Goal: Task Accomplishment & Management: Use online tool/utility

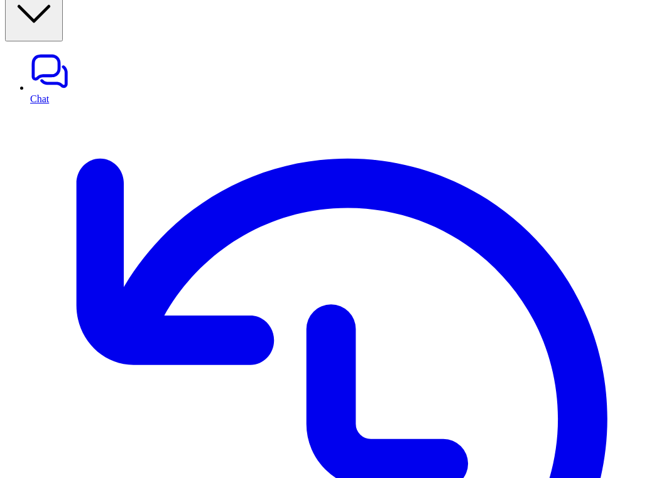
scroll to position [13, 0]
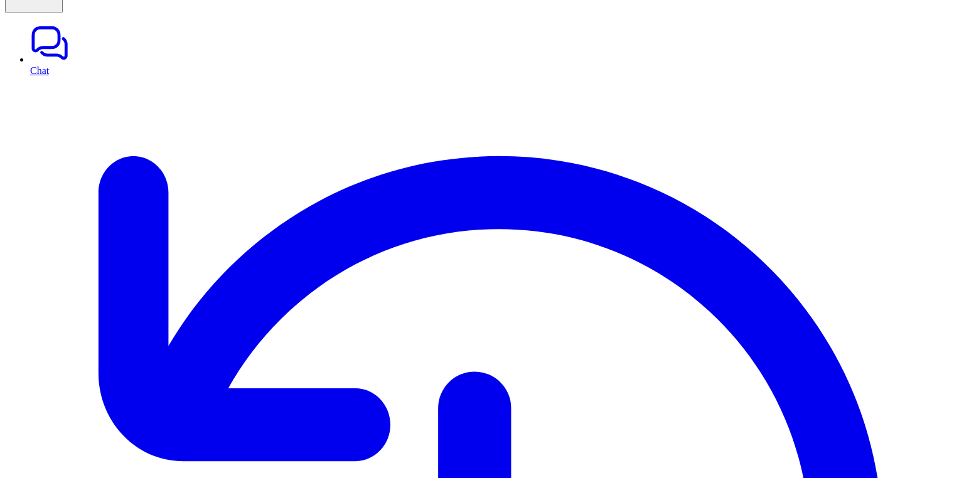
scroll to position [51, 0]
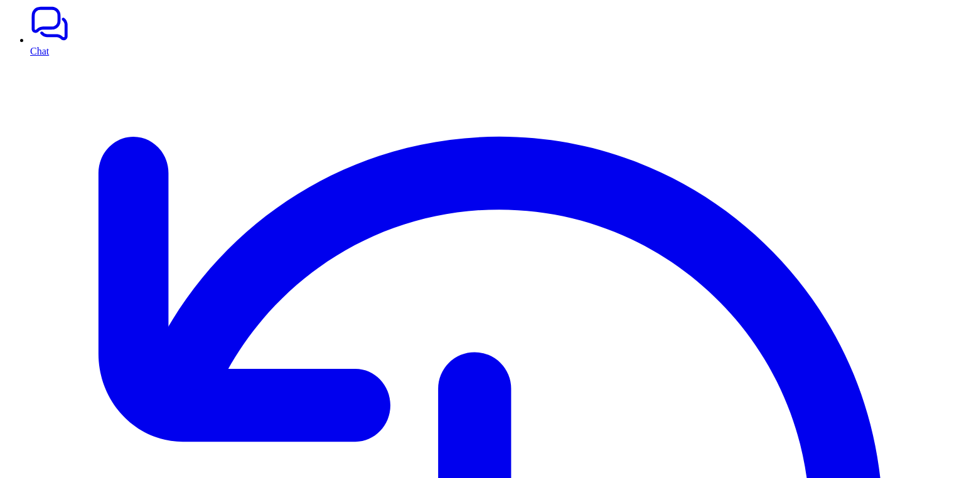
scroll to position [0, 0]
